Goal: Transaction & Acquisition: Purchase product/service

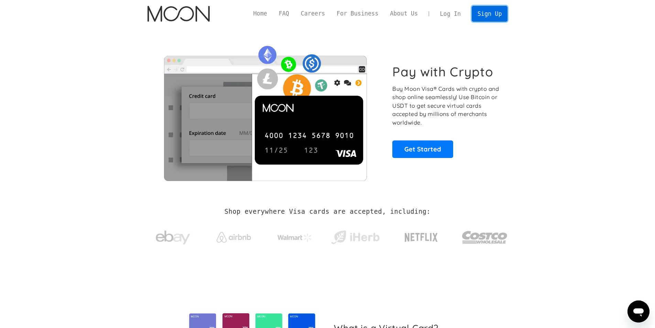
click at [484, 18] on link "Sign Up" at bounding box center [490, 13] width 36 height 15
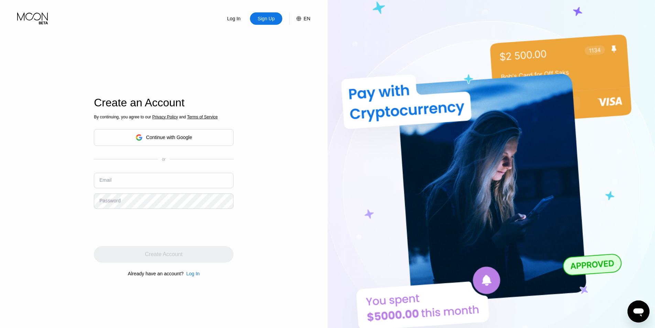
click at [138, 175] on input "text" at bounding box center [164, 180] width 140 height 15
paste input "[EMAIL_ADDRESS][DOMAIN_NAME]"
type input "[EMAIL_ADDRESS][DOMAIN_NAME]"
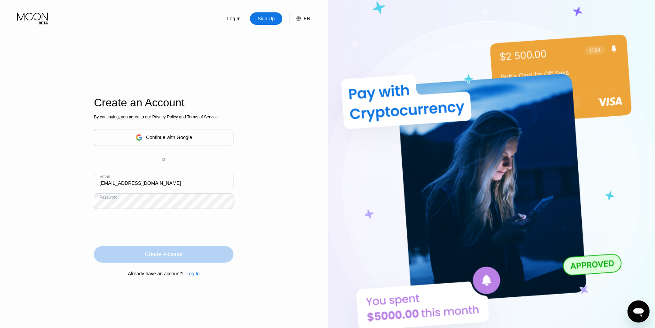
click at [192, 255] on div "Create Account" at bounding box center [164, 254] width 140 height 17
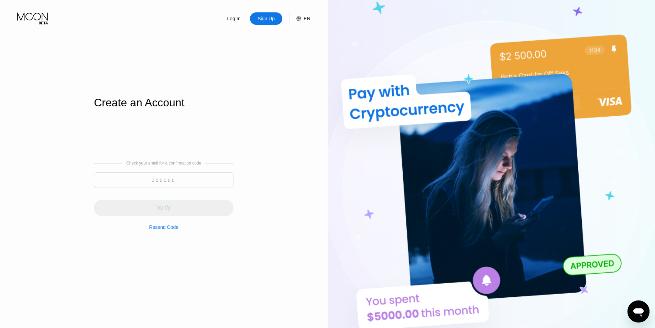
click at [176, 182] on input at bounding box center [164, 179] width 140 height 15
paste input "851781"
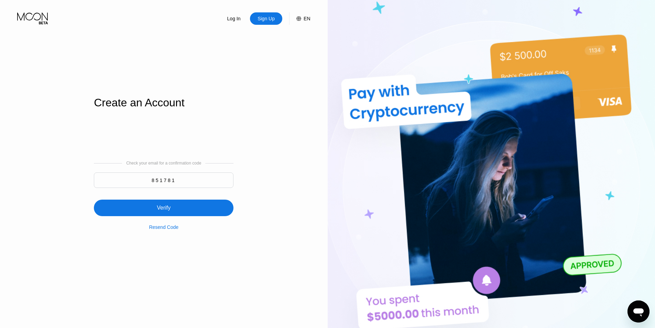
type input "851781"
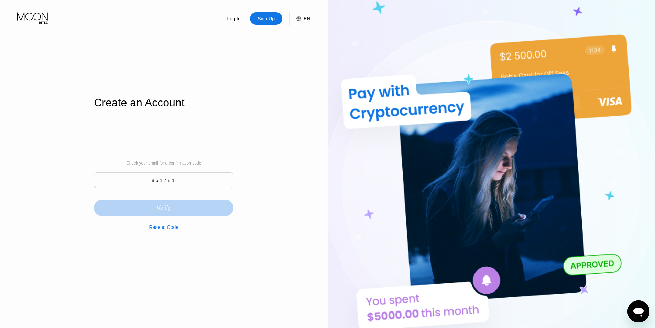
click at [173, 205] on div "Verify" at bounding box center [164, 207] width 140 height 17
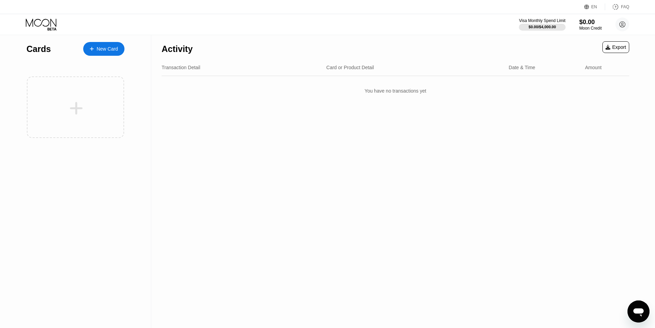
click at [99, 46] on div "New Card" at bounding box center [107, 49] width 21 height 6
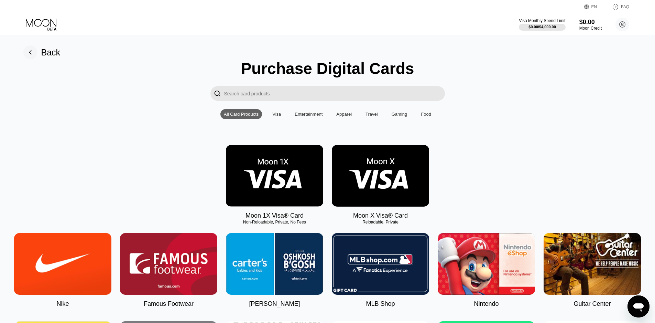
click at [365, 177] on img at bounding box center [380, 176] width 97 height 62
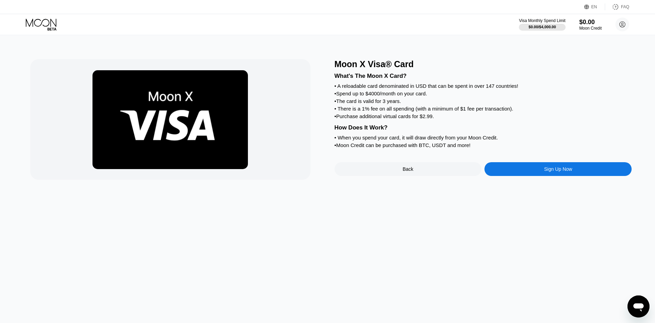
click at [538, 190] on div "Moon X Visa® Card What's The Moon X Card? • A reloadable card denominated in US…" at bounding box center [328, 179] width 660 height 288
click at [536, 176] on div "Sign Up Now" at bounding box center [558, 169] width 147 height 14
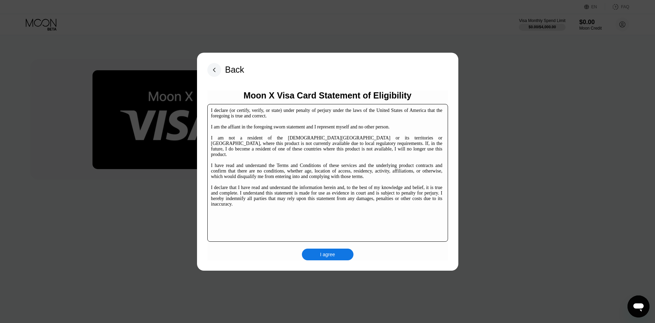
click at [333, 256] on div "I agree" at bounding box center [327, 254] width 15 height 6
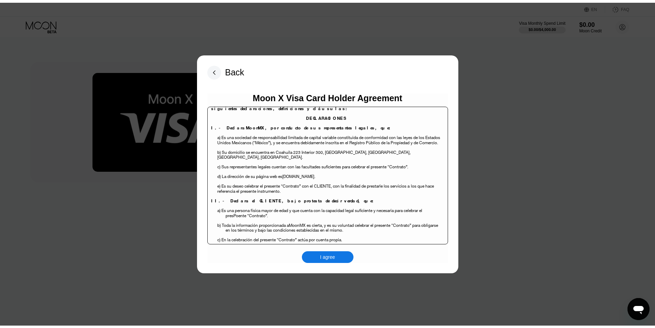
scroll to position [172, 0]
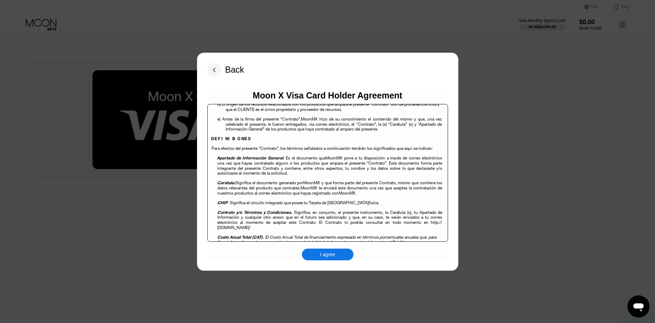
click at [322, 256] on div "I agree" at bounding box center [327, 254] width 15 height 6
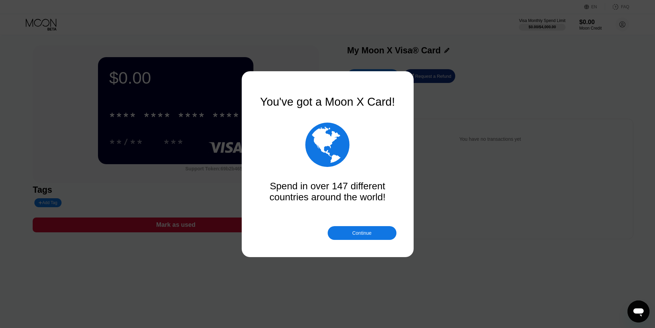
click at [371, 240] on div at bounding box center [330, 164] width 660 height 328
click at [371, 231] on div "Continue" at bounding box center [361, 233] width 19 height 6
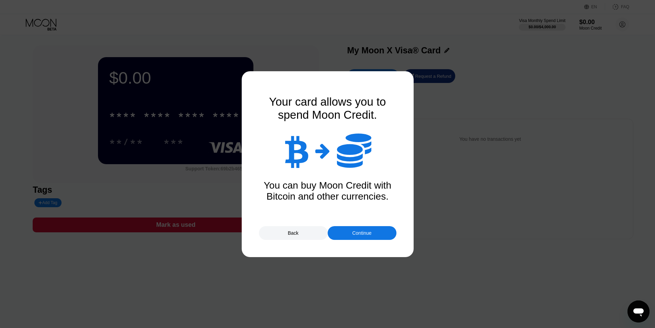
click at [371, 231] on div "Continue" at bounding box center [361, 233] width 19 height 6
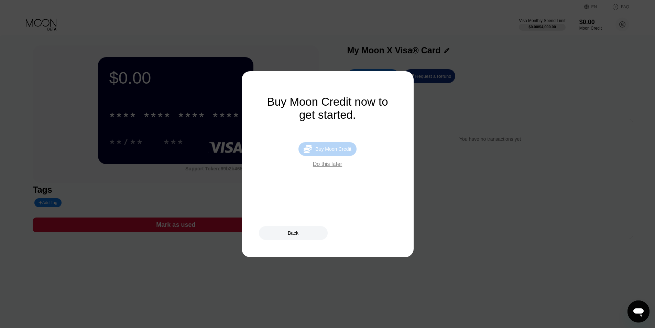
click at [332, 148] on div " Buy Moon Credit" at bounding box center [328, 149] width 58 height 14
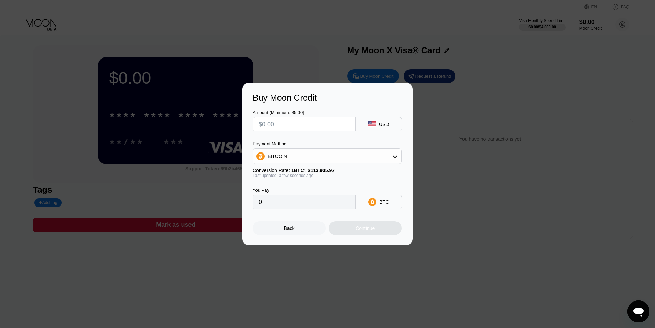
click at [293, 122] on input "text" at bounding box center [304, 124] width 91 height 14
type input "$2"
type input "0.00001756"
type input "$22"
type input "0.00019310"
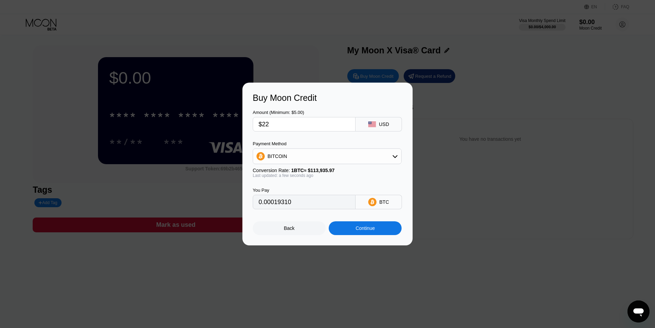
type input "$22"
click at [289, 161] on div "BITCOIN" at bounding box center [327, 156] width 148 height 14
click at [289, 195] on div "USDT on TRON" at bounding box center [327, 190] width 145 height 14
type input "22.22"
click at [359, 229] on div "Continue" at bounding box center [365, 228] width 19 height 6
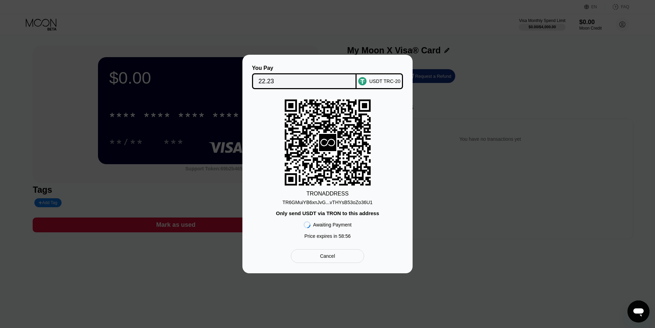
click at [311, 202] on div "TR6GMuiYB6xnJvG...vTHYsB53oZo36U1" at bounding box center [327, 202] width 90 height 6
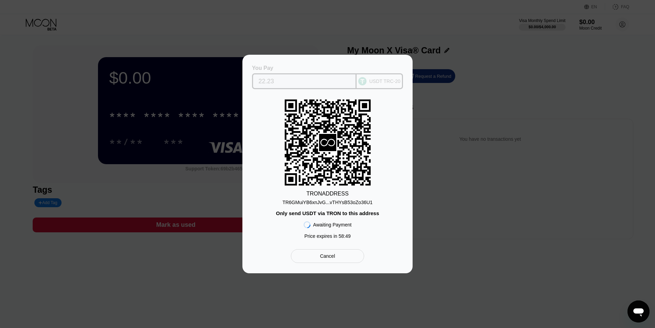
click at [265, 82] on input "22.23" at bounding box center [305, 81] width 92 height 14
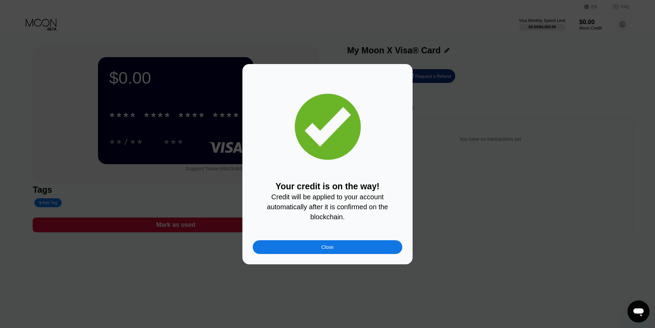
click at [304, 245] on div "Close" at bounding box center [328, 247] width 150 height 14
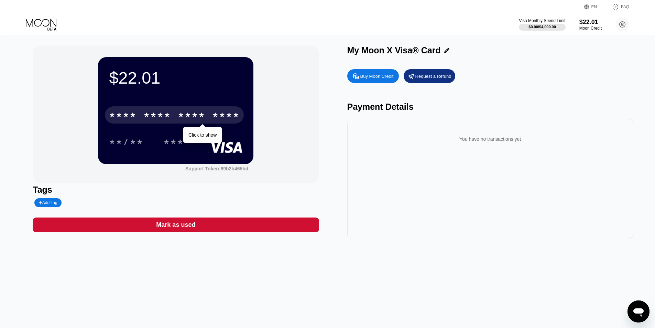
click at [162, 114] on div "* * * *" at bounding box center [157, 115] width 28 height 11
click at [169, 115] on div "* * * *" at bounding box center [157, 115] width 28 height 11
